Goal: Transaction & Acquisition: Book appointment/travel/reservation

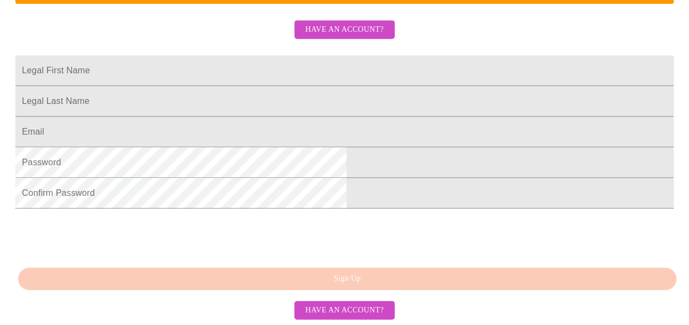
scroll to position [342, 0]
click at [349, 308] on span "Have an account?" at bounding box center [344, 311] width 78 height 14
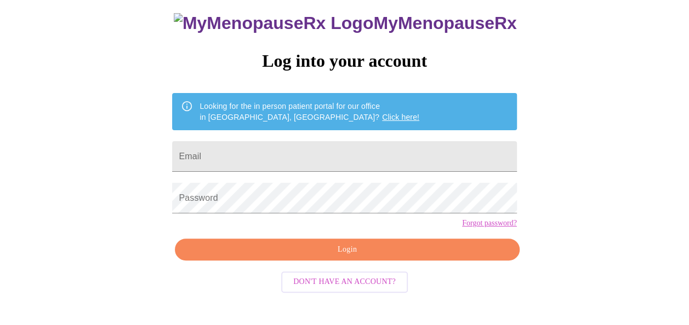
scroll to position [65, 0]
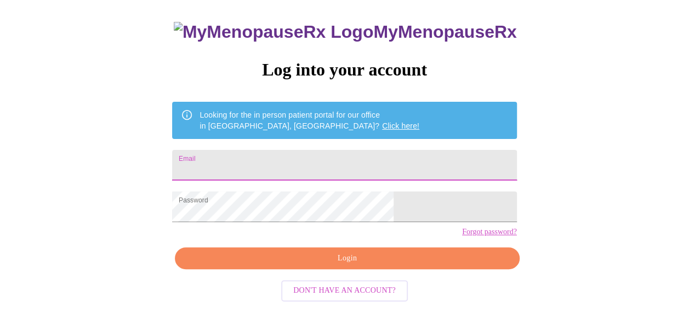
click at [375, 156] on input "Email" at bounding box center [344, 165] width 344 height 31
type input "[EMAIL_ADDRESS][DOMAIN_NAME]"
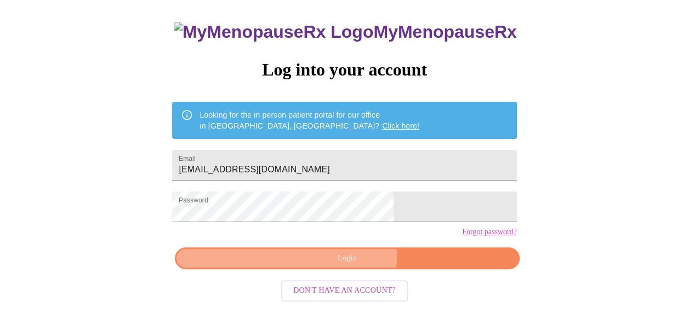
click at [346, 266] on span "Login" at bounding box center [346, 259] width 319 height 14
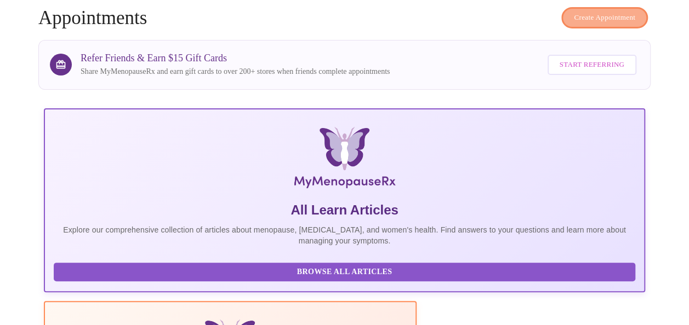
click at [605, 12] on span "Create Appointment" at bounding box center [604, 18] width 61 height 13
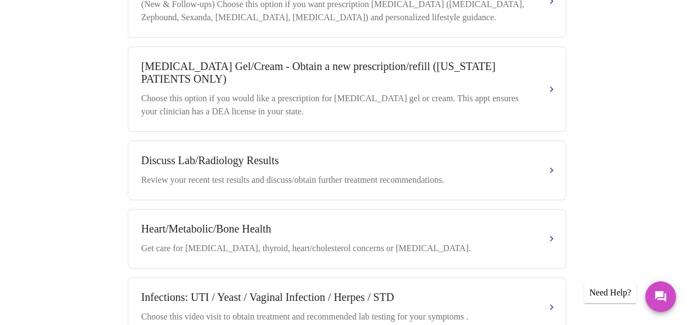
scroll to position [526, 0]
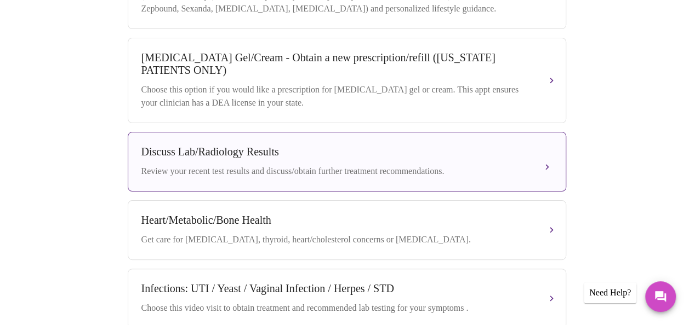
click at [484, 167] on div "Review your recent test results and discuss/obtain further treatment recommenda…" at bounding box center [335, 171] width 389 height 13
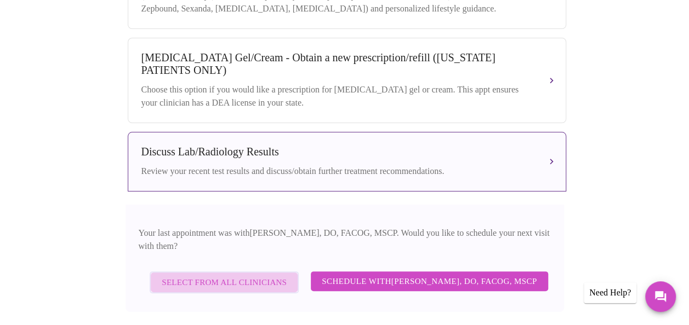
click at [235, 277] on span "Select from All Clinicians" at bounding box center [224, 283] width 125 height 14
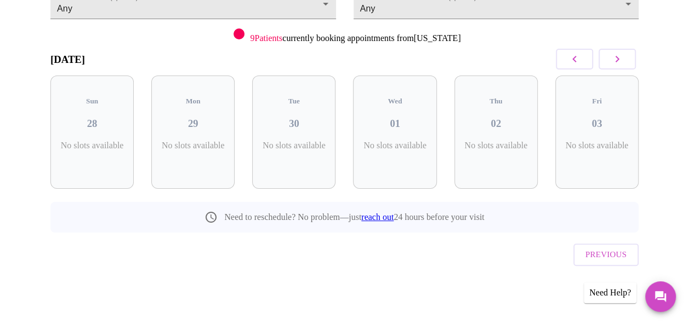
scroll to position [121, 0]
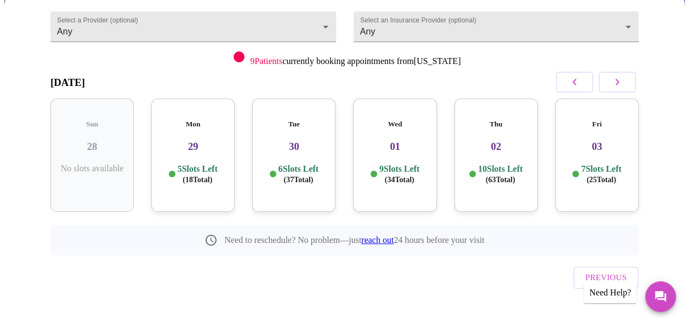
click at [208, 164] on p "5 Slots Left ( 18 Total)" at bounding box center [197, 174] width 40 height 21
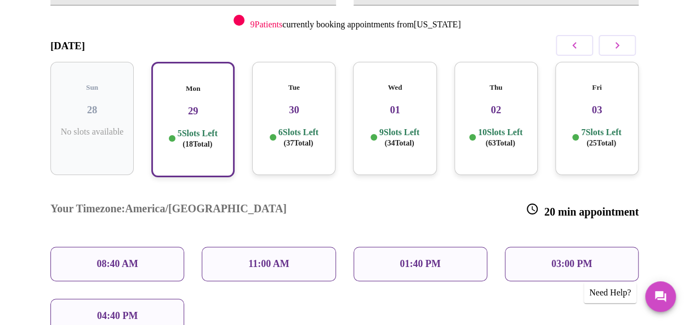
scroll to position [154, 0]
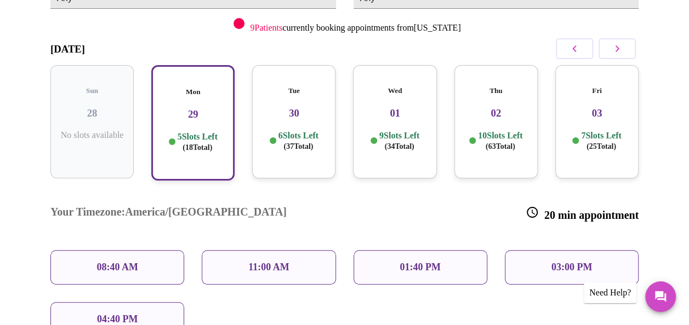
click at [305, 144] on div "Tue 30 6 Slots Left ( 37 Total)" at bounding box center [293, 121] width 83 height 113
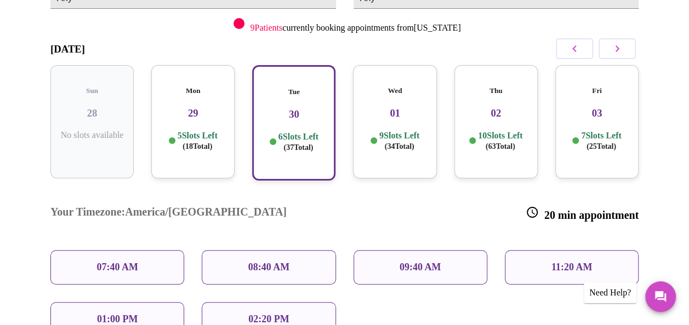
click at [199, 143] on div "Mon 29 5 Slots Left ( 18 Total)" at bounding box center [192, 121] width 83 height 113
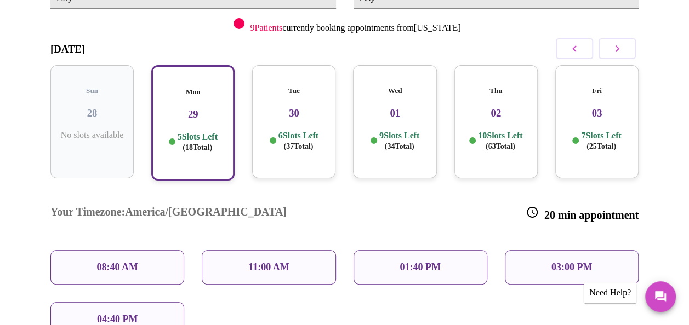
click at [140, 250] on div "08:40 AM" at bounding box center [117, 267] width 134 height 35
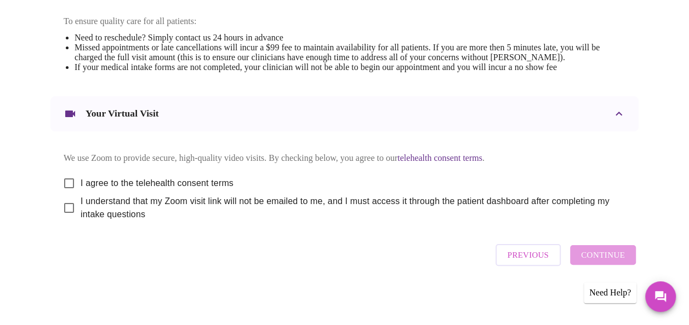
scroll to position [487, 0]
click at [65, 173] on input "I agree to the telehealth consent terms" at bounding box center [69, 183] width 23 height 23
checkbox input "true"
click at [61, 206] on input "I understand that my Zoom visit link will not be emailed to me, and I must acce…" at bounding box center [69, 208] width 23 height 23
checkbox input "true"
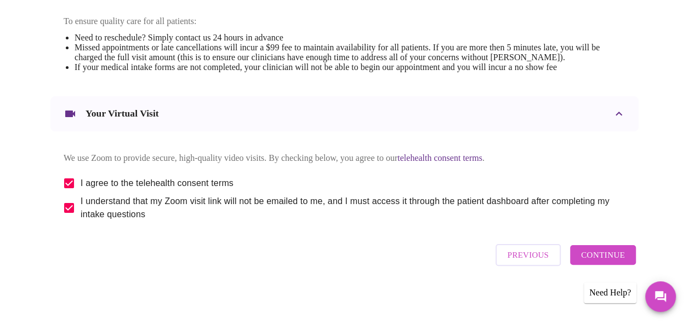
click at [632, 257] on button "Continue" at bounding box center [603, 255] width 66 height 20
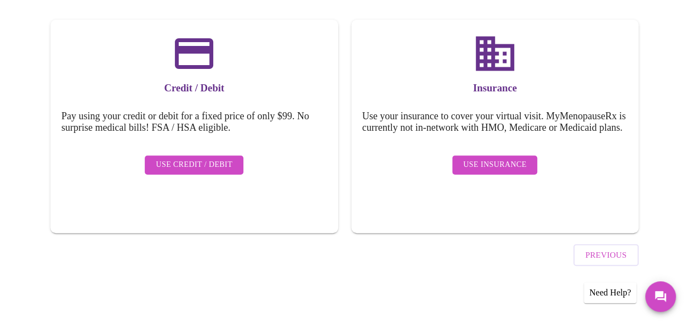
scroll to position [156, 0]
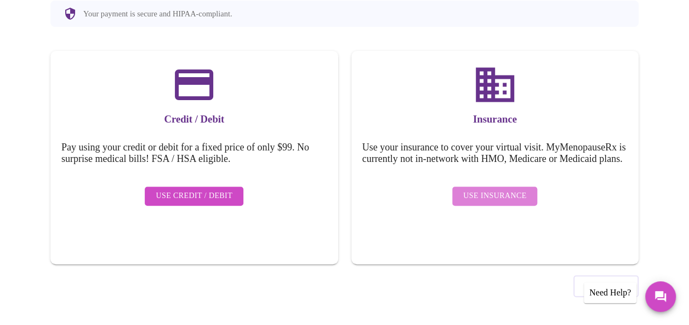
click at [513, 202] on span "Use Insurance" at bounding box center [494, 197] width 63 height 14
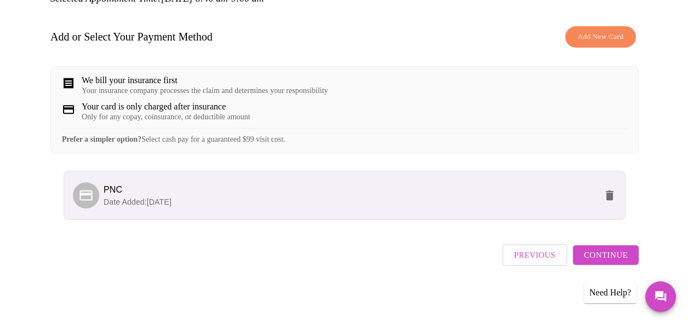
scroll to position [165, 0]
click at [618, 257] on span "Continue" at bounding box center [605, 255] width 44 height 14
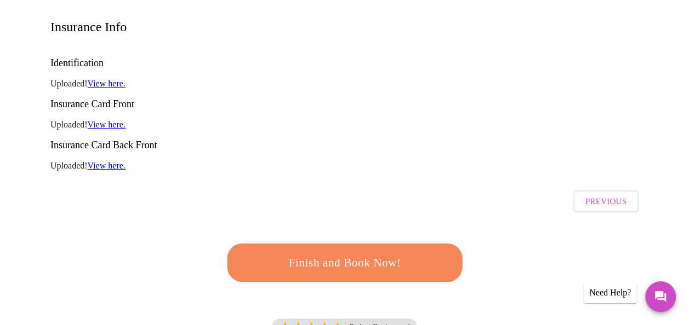
scroll to position [175, 0]
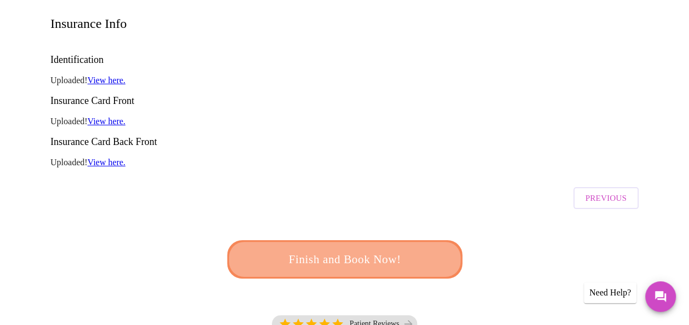
click at [393, 250] on span "Finish and Book Now!" at bounding box center [344, 260] width 203 height 20
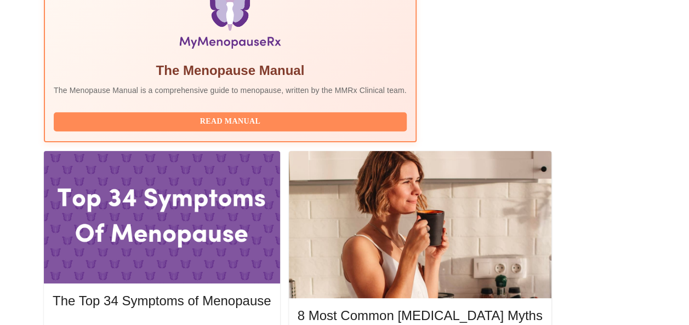
scroll to position [416, 0]
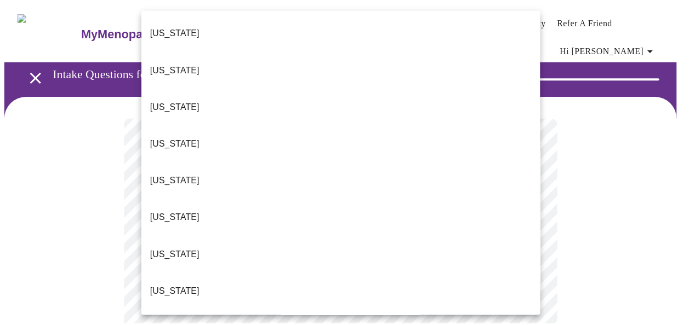
scroll to position [269, 0]
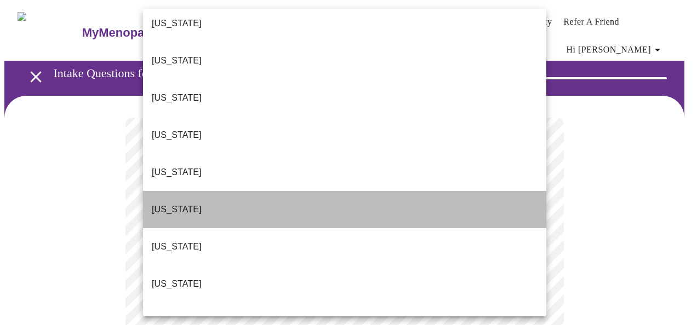
click at [378, 191] on li "[US_STATE]" at bounding box center [344, 209] width 403 height 37
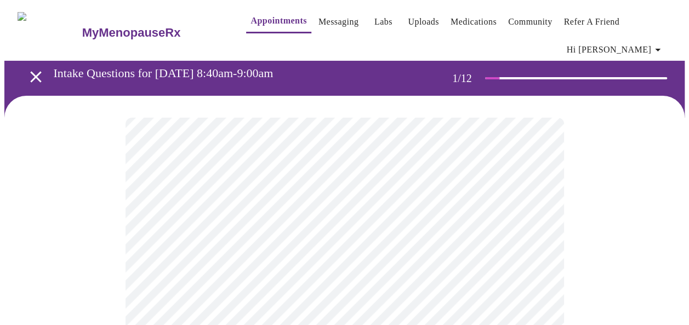
scroll to position [284, 0]
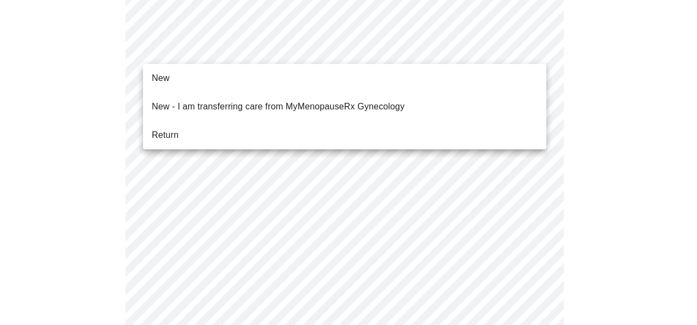
click at [364, 44] on body "MyMenopauseRx Appointments Messaging Labs Uploads Medications Community Refer a…" at bounding box center [348, 227] width 688 height 1015
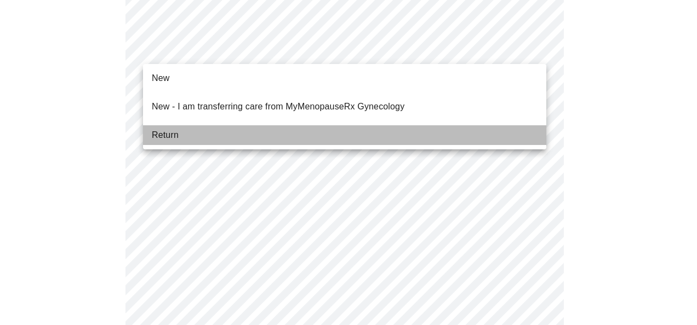
click at [188, 125] on li "Return" at bounding box center [344, 135] width 403 height 20
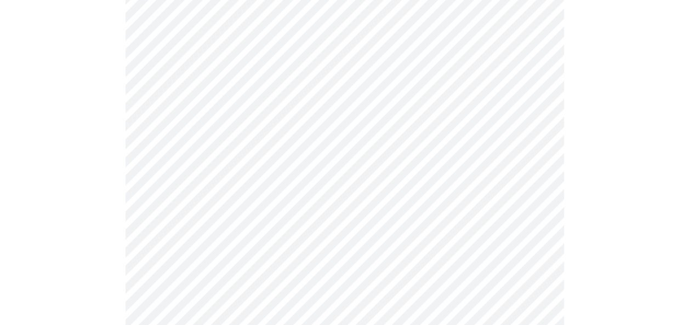
scroll to position [650, 0]
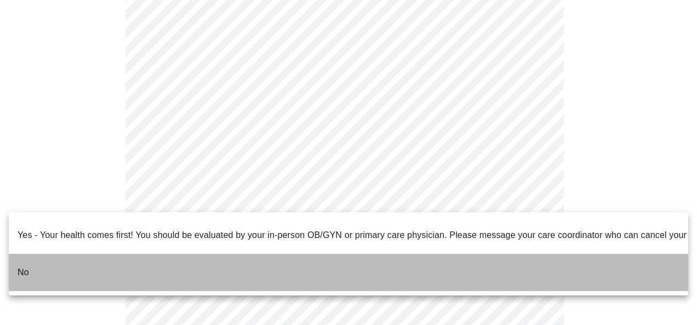
click at [378, 254] on li "No" at bounding box center [348, 272] width 679 height 37
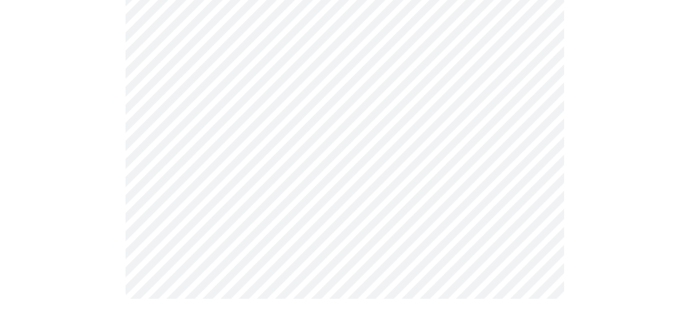
scroll to position [0, 0]
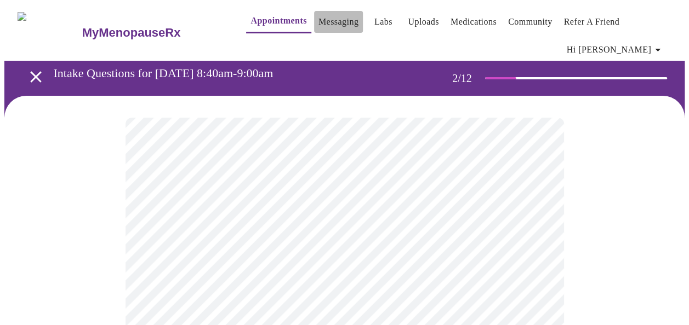
click at [320, 16] on link "Messaging" at bounding box center [338, 21] width 40 height 15
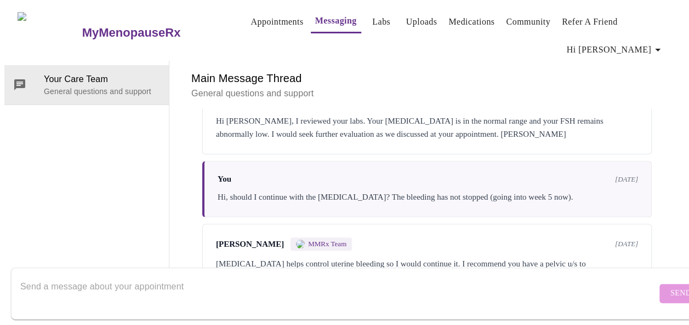
scroll to position [403, 0]
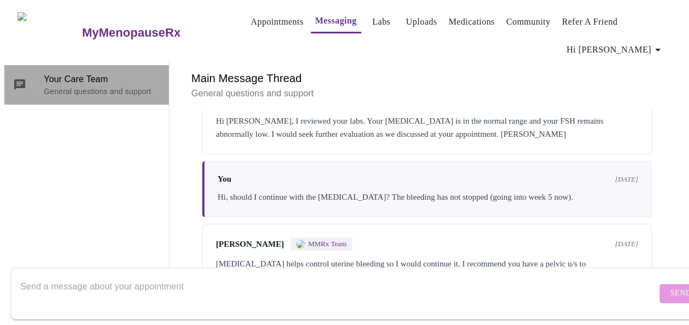
click at [71, 65] on div "Your Care Team General questions and support" at bounding box center [86, 84] width 164 height 39
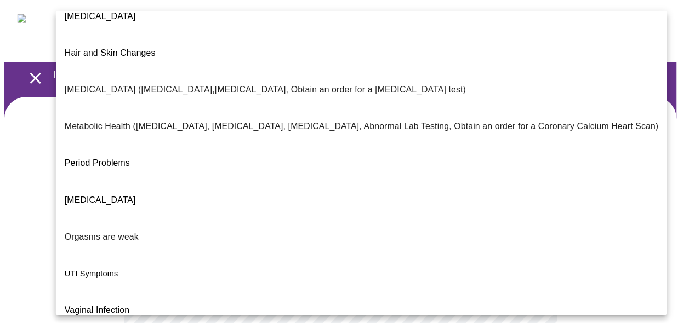
scroll to position [242, 0]
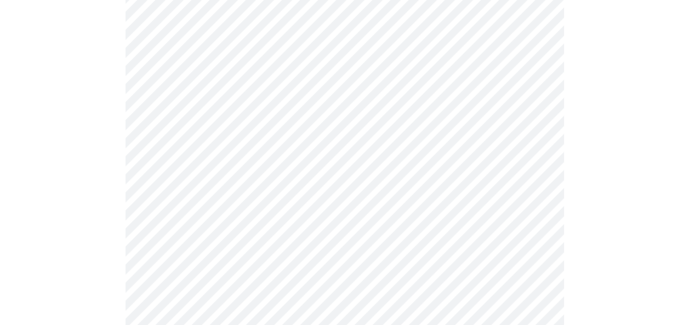
scroll to position [241, 0]
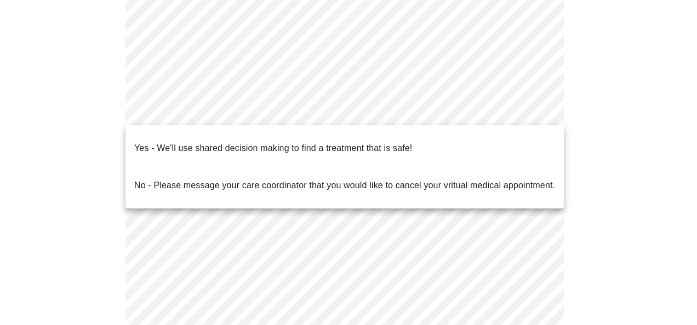
click at [531, 110] on body "MyMenopauseRx Appointments Messaging Labs Uploads Medications Community Refer a…" at bounding box center [348, 96] width 688 height 667
click at [519, 254] on div at bounding box center [348, 162] width 697 height 325
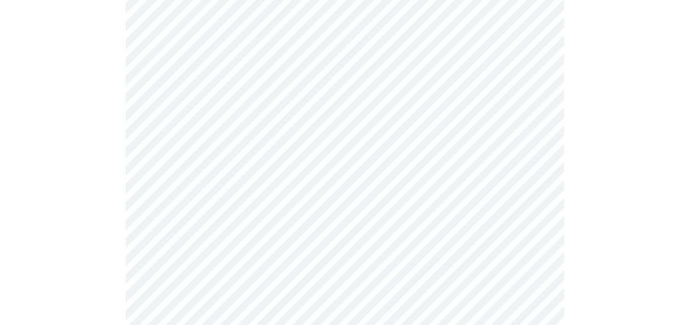
click at [591, 218] on div at bounding box center [344, 142] width 680 height 575
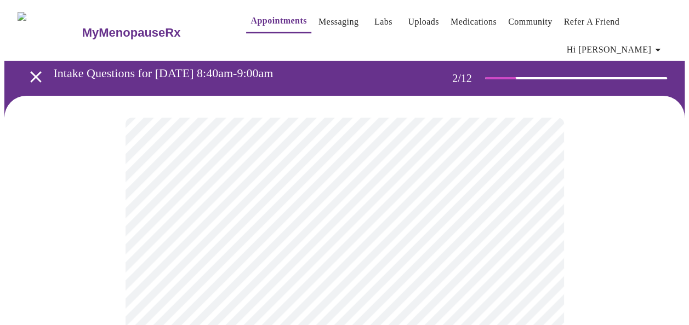
scroll to position [284, 0]
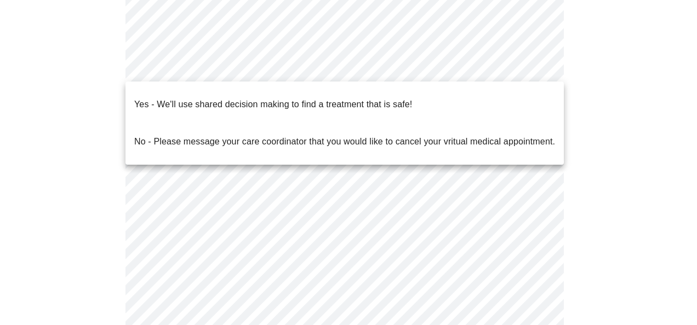
click at [533, 61] on body "MyMenopauseRx Appointments Messaging Labs Uploads Medications Community Refer a…" at bounding box center [348, 53] width 688 height 667
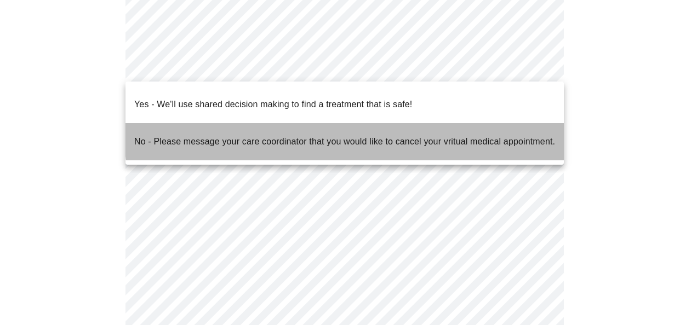
click at [429, 135] on p "No - Please message your care coordinator that you would like to cancel your vr…" at bounding box center [344, 141] width 421 height 13
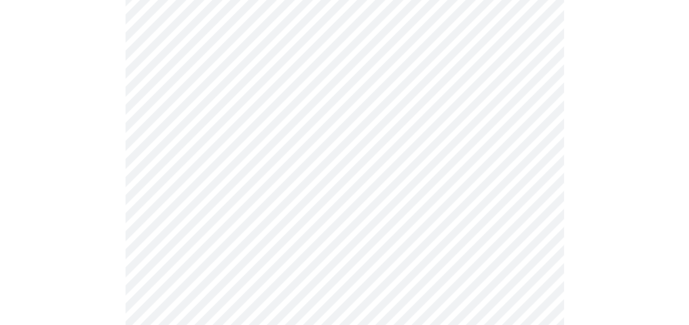
scroll to position [0, 0]
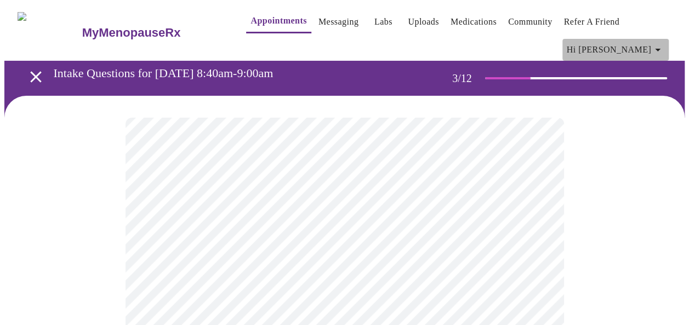
click at [664, 43] on icon "button" at bounding box center [657, 49] width 13 height 13
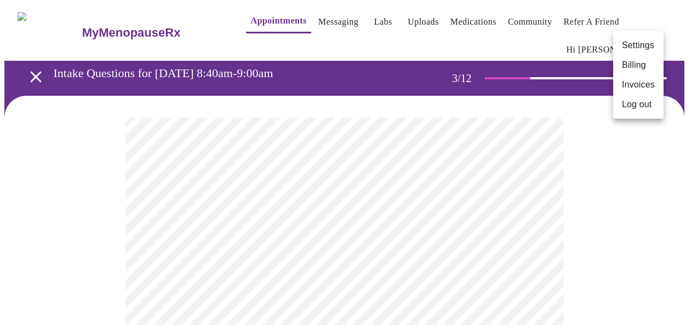
click at [640, 101] on li "Log out" at bounding box center [638, 105] width 50 height 20
